Goal: Task Accomplishment & Management: Use online tool/utility

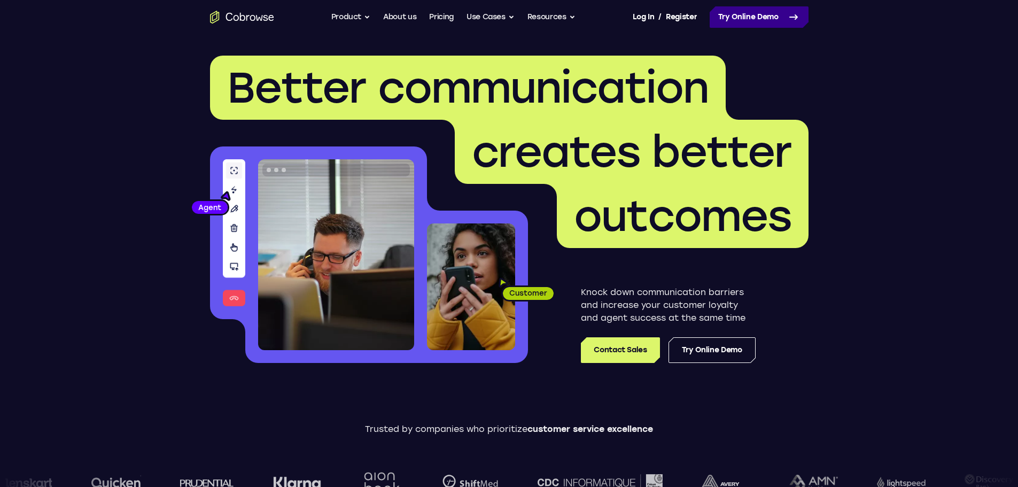
click at [759, 18] on link "Try Online Demo" at bounding box center [758, 16] width 99 height 21
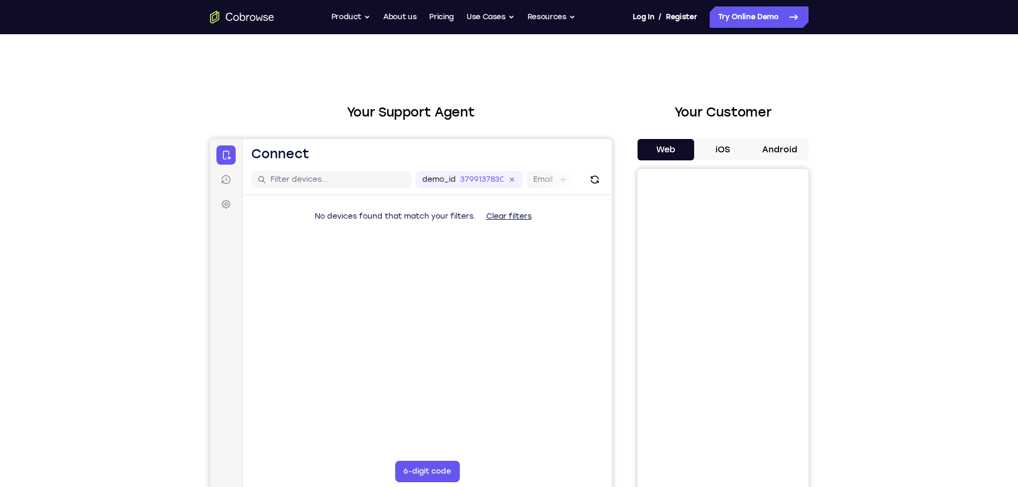
click at [724, 149] on button "iOS" at bounding box center [722, 149] width 57 height 21
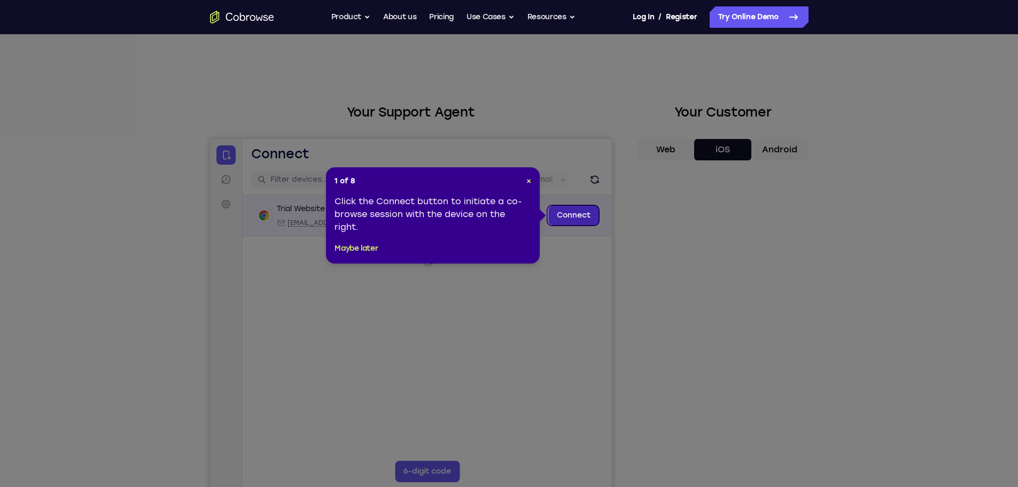
click at [569, 211] on link "Connect" at bounding box center [573, 215] width 51 height 19
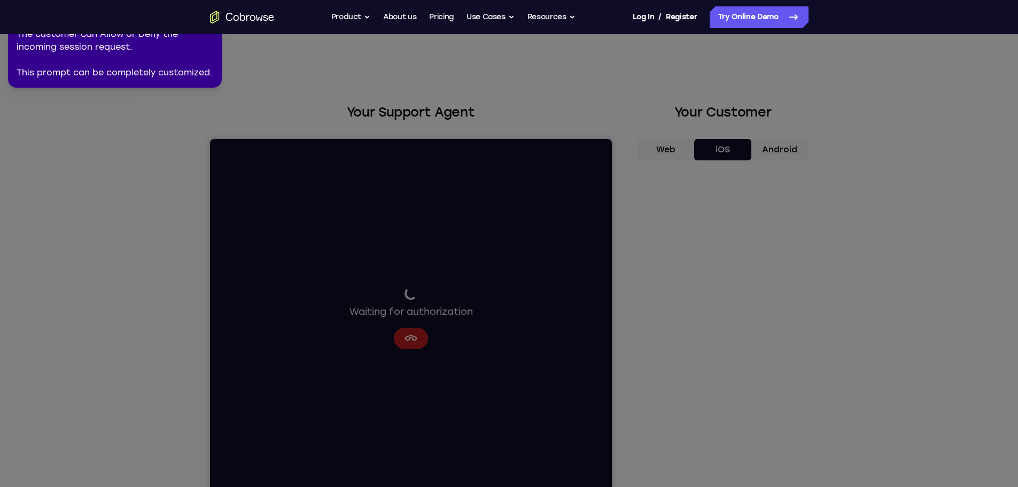
click at [142, 180] on icon at bounding box center [511, 241] width 1030 height 491
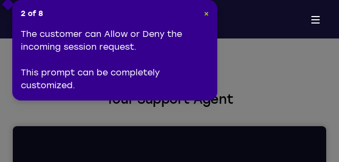
click at [205, 15] on span "×" at bounding box center [206, 13] width 5 height 9
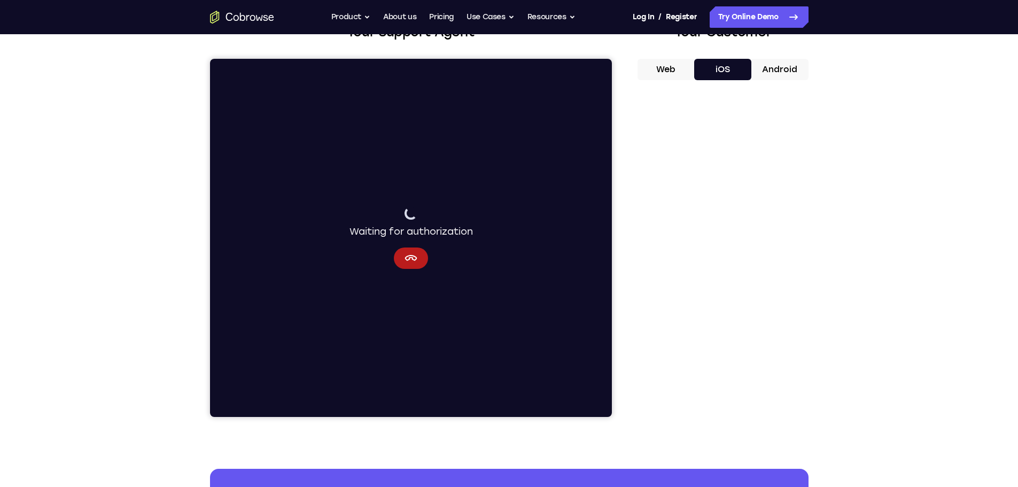
scroll to position [53, 0]
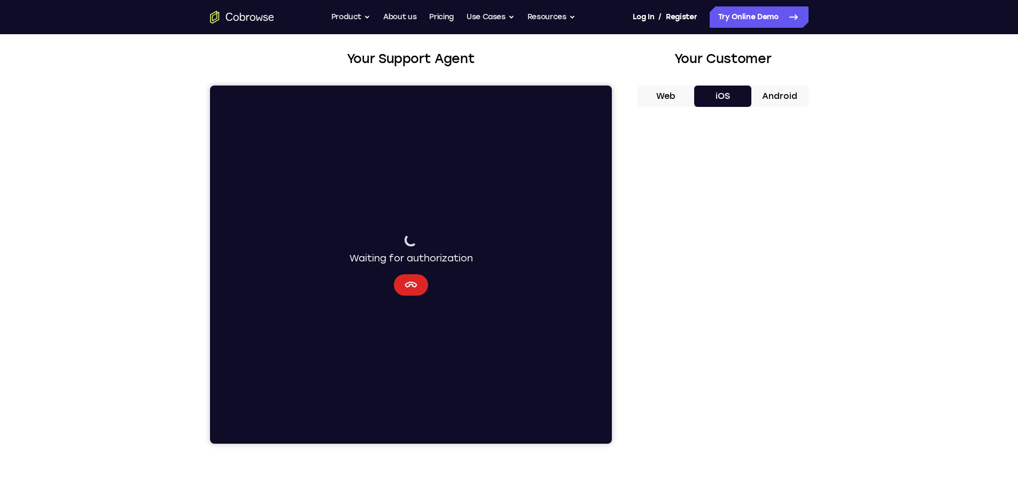
click at [405, 283] on icon "Cancel" at bounding box center [410, 285] width 12 height 6
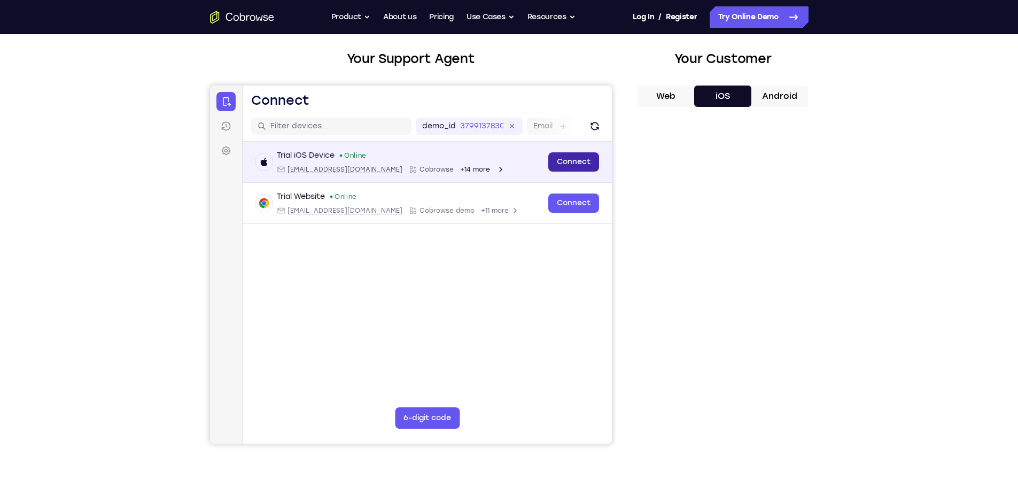
click at [576, 159] on link "Connect" at bounding box center [573, 161] width 51 height 19
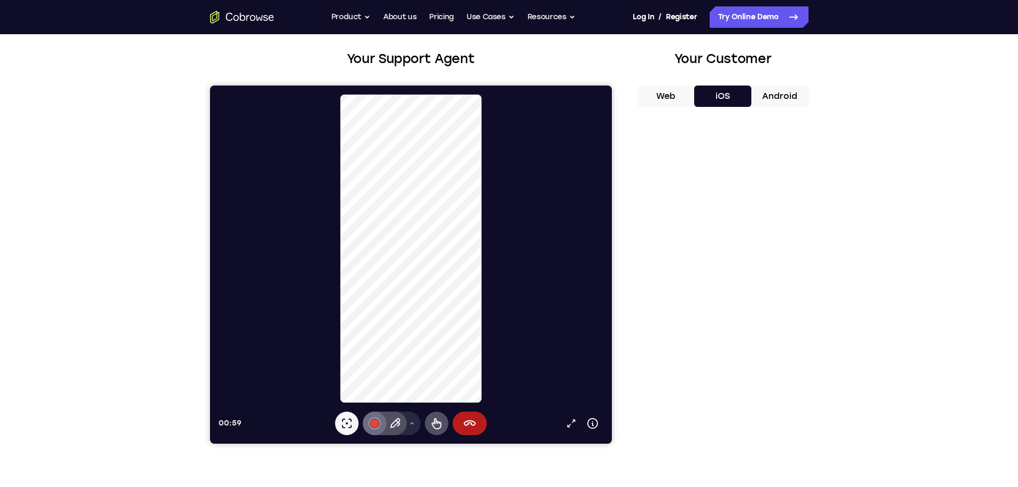
click at [372, 423] on div at bounding box center [374, 423] width 9 height 9
click at [389, 417] on icon at bounding box center [394, 423] width 13 height 13
click at [393, 422] on icon at bounding box center [394, 423] width 10 height 10
click at [411, 424] on icon at bounding box center [411, 423] width 6 height 6
click at [411, 423] on icon at bounding box center [411, 423] width 6 height 6
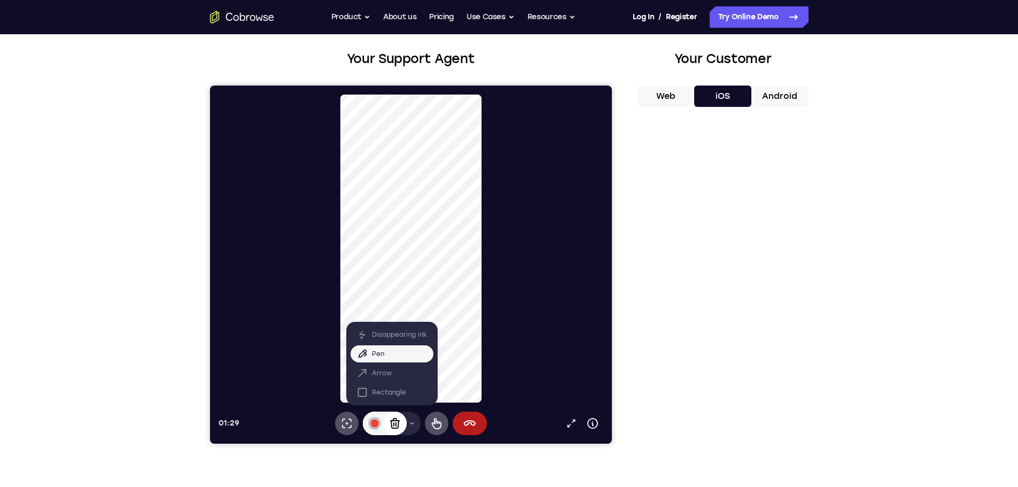
click at [395, 424] on icon at bounding box center [394, 423] width 10 height 11
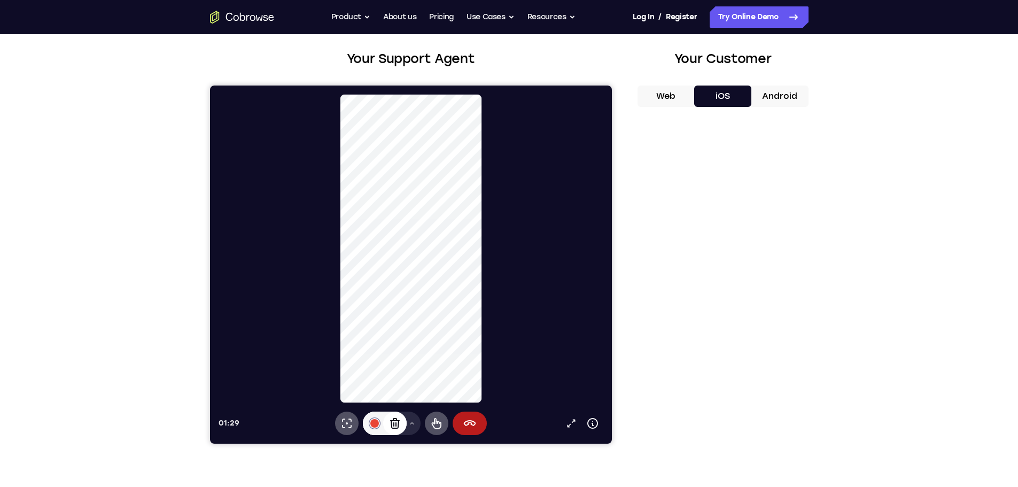
click at [394, 422] on icon at bounding box center [394, 423] width 13 height 13
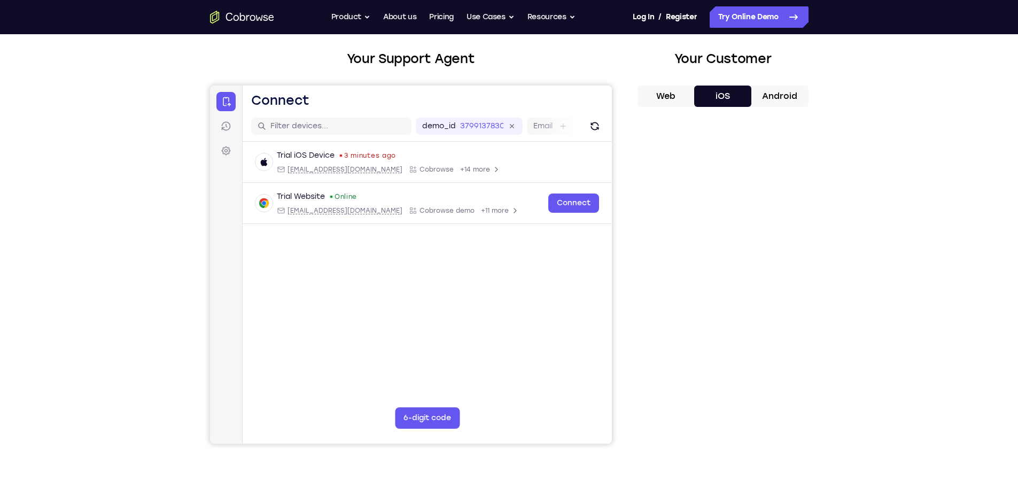
click at [115, 225] on div "Your Support Agent Your Customer Web iOS Android Next Steps We’d be happy to gi…" at bounding box center [509, 333] width 1018 height 705
